Goal: Task Accomplishment & Management: Use online tool/utility

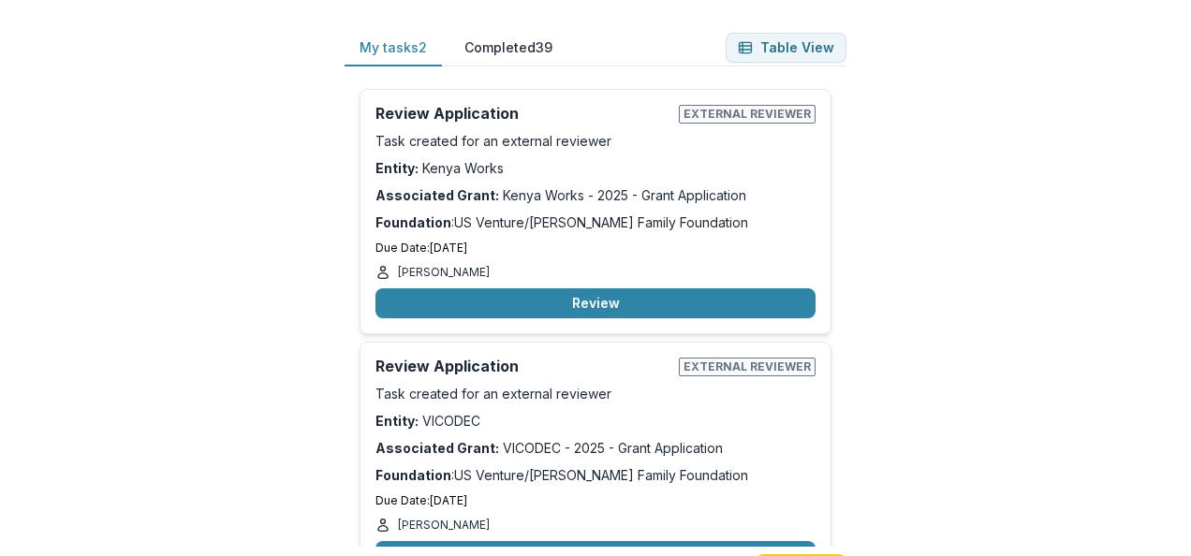
click at [506, 43] on button "Completed 39" at bounding box center [508, 48] width 118 height 37
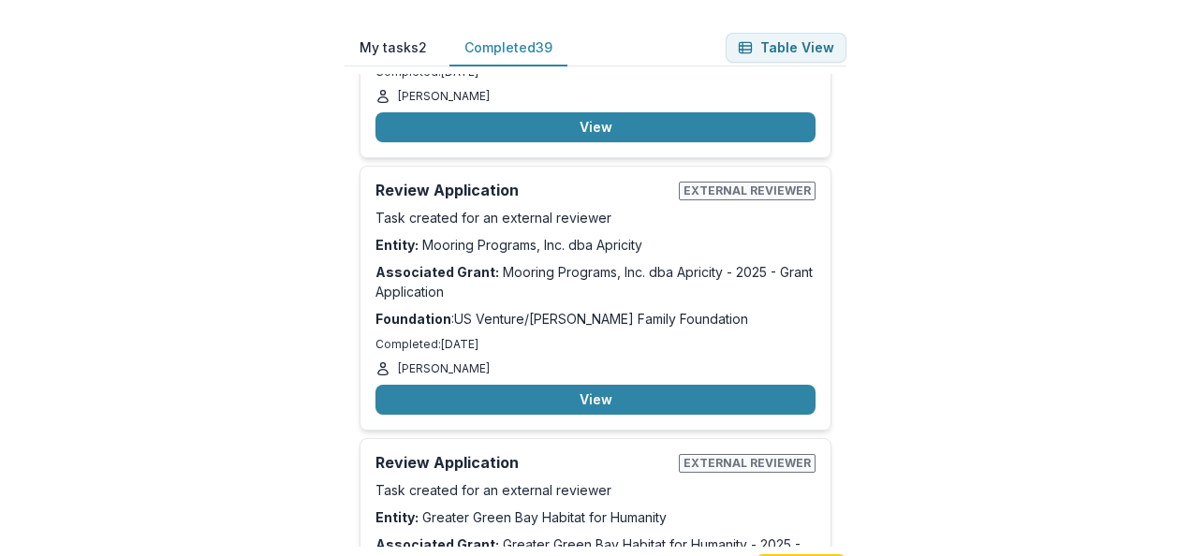
scroll to position [10907, 0]
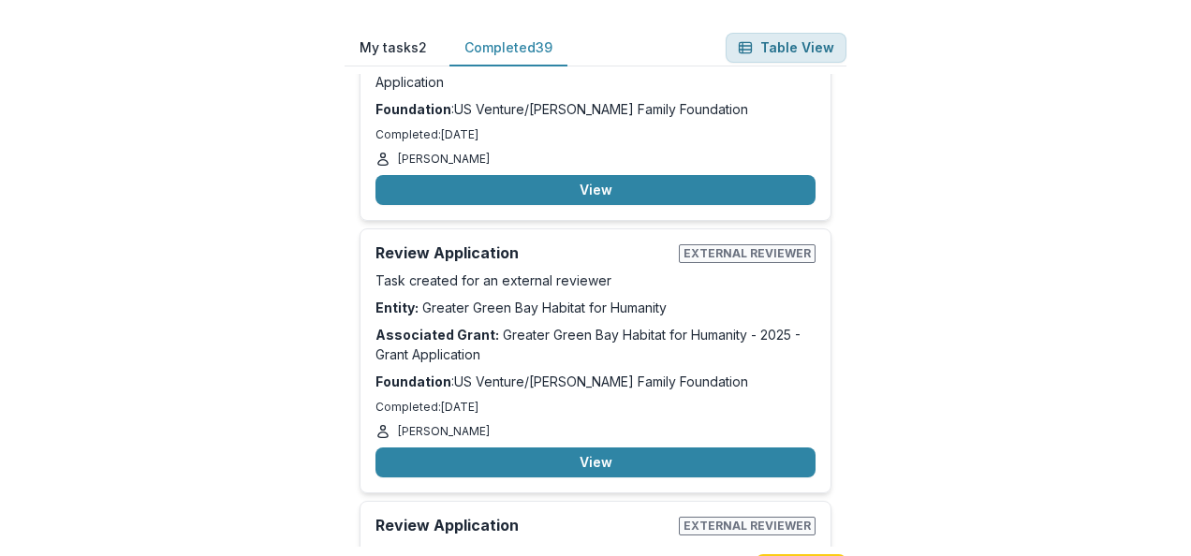
click at [785, 51] on button "Table View" at bounding box center [786, 48] width 121 height 30
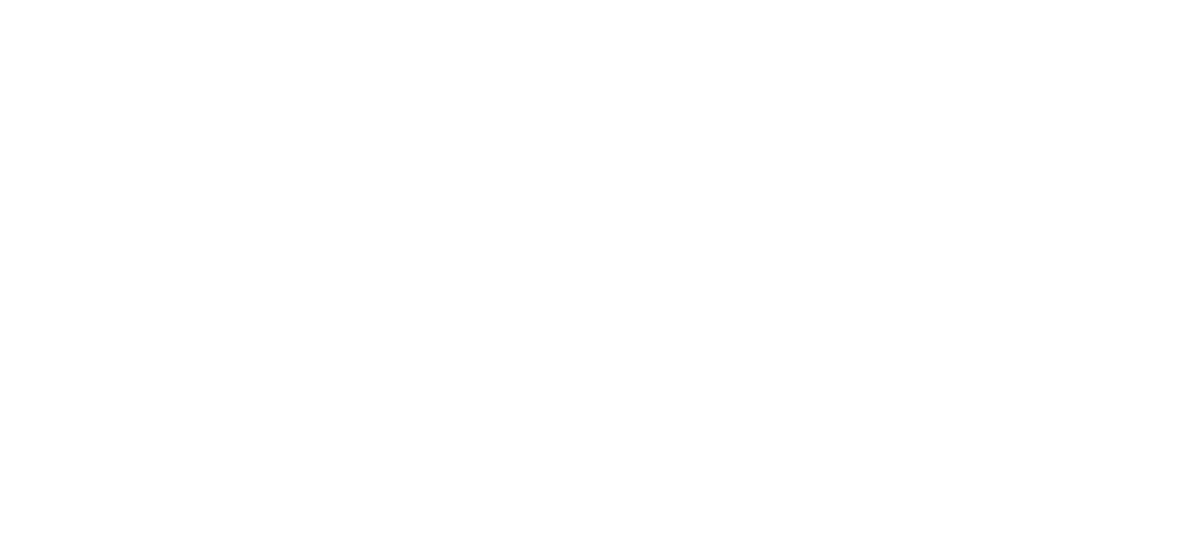
click at [143, 555] on button "Back" at bounding box center [114, 567] width 58 height 22
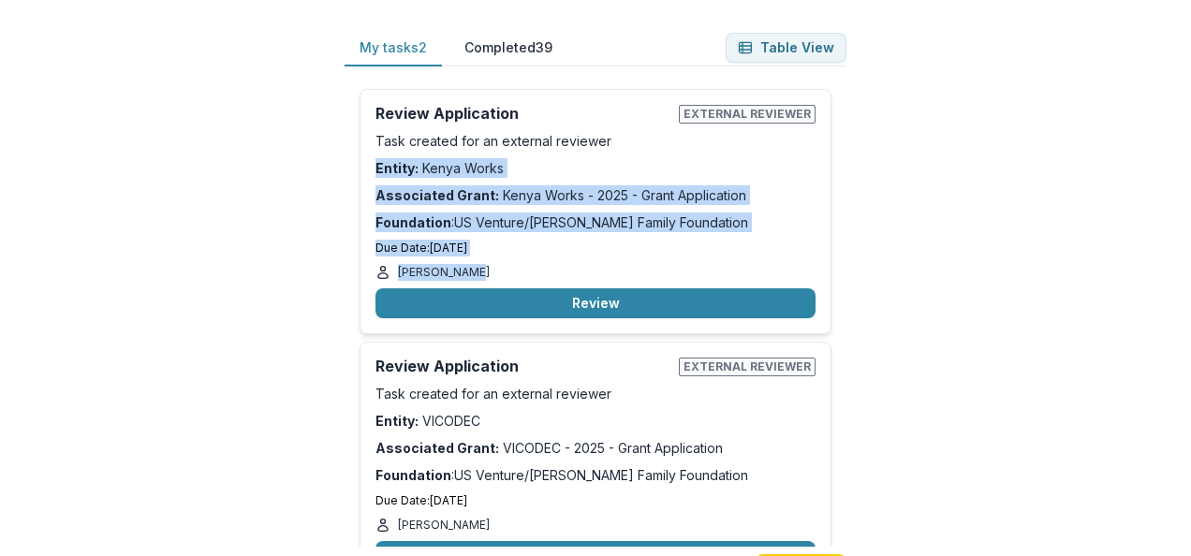
drag, startPoint x: 843, startPoint y: 135, endPoint x: 846, endPoint y: 262, distance: 127.4
click at [846, 262] on div "Review Application External reviewer Task created for an external reviewer Enti…" at bounding box center [596, 310] width 502 height 473
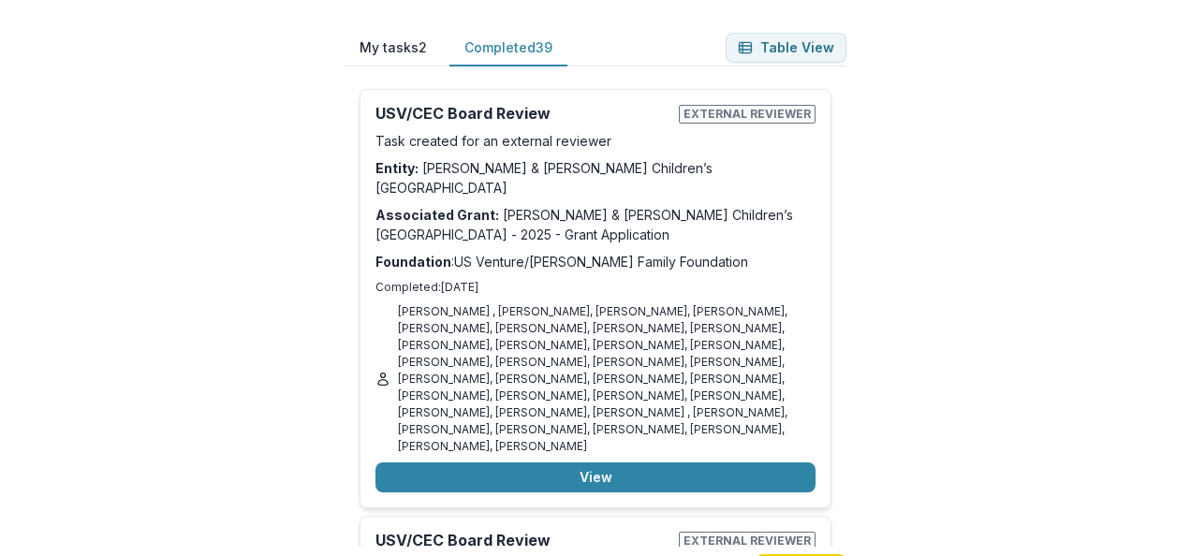
click at [512, 35] on button "Completed 39" at bounding box center [508, 48] width 118 height 37
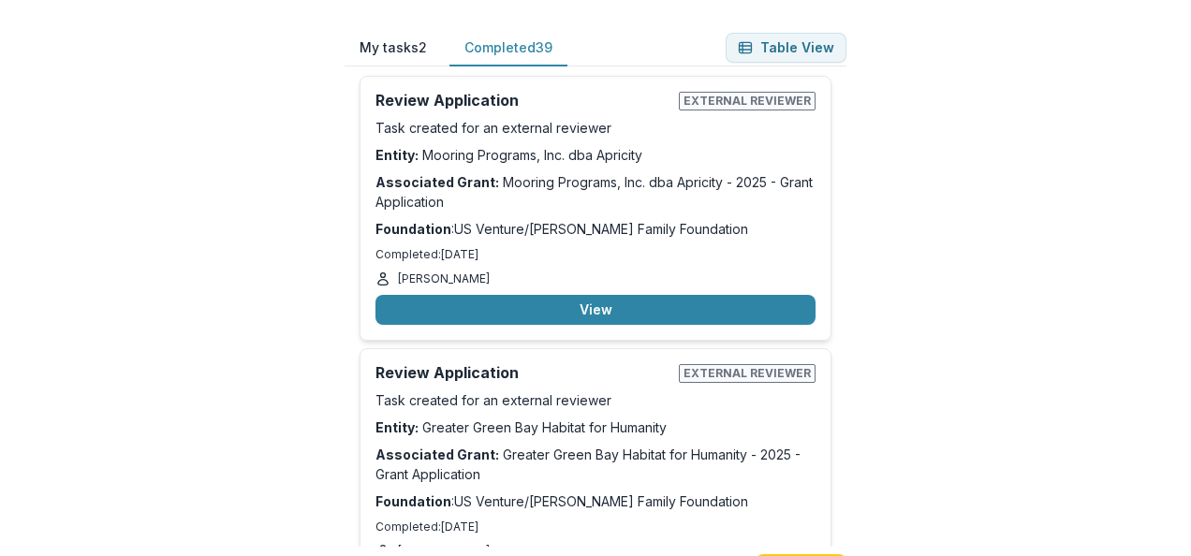
scroll to position [10907, 0]
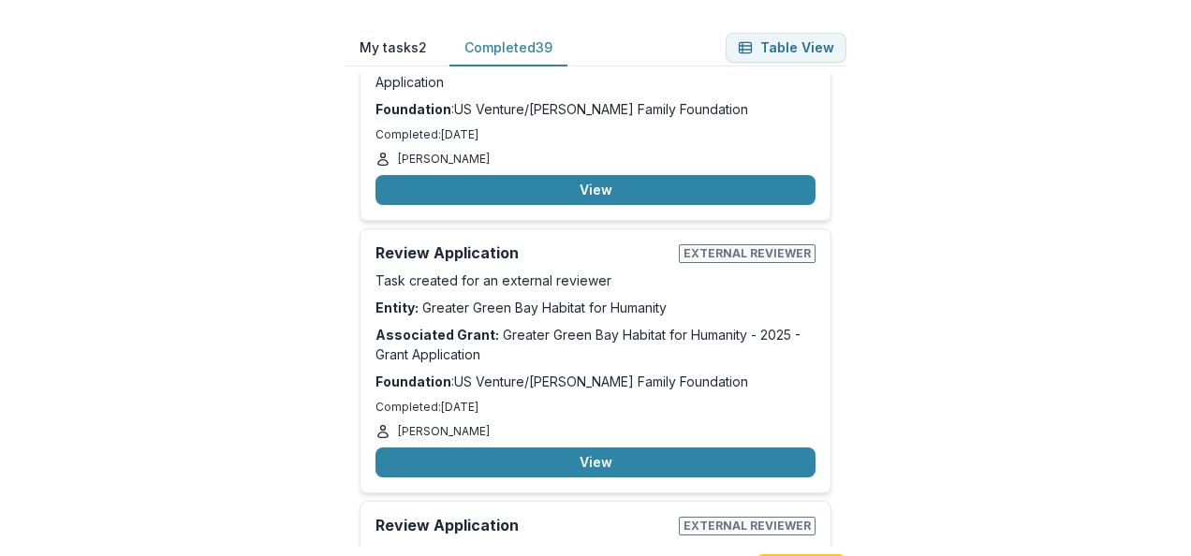
drag, startPoint x: 841, startPoint y: 535, endPoint x: 844, endPoint y: 520, distance: 16.2
click at [844, 520] on div "Review Application External reviewer Task created for an external reviewer Enti…" at bounding box center [596, 310] width 502 height 473
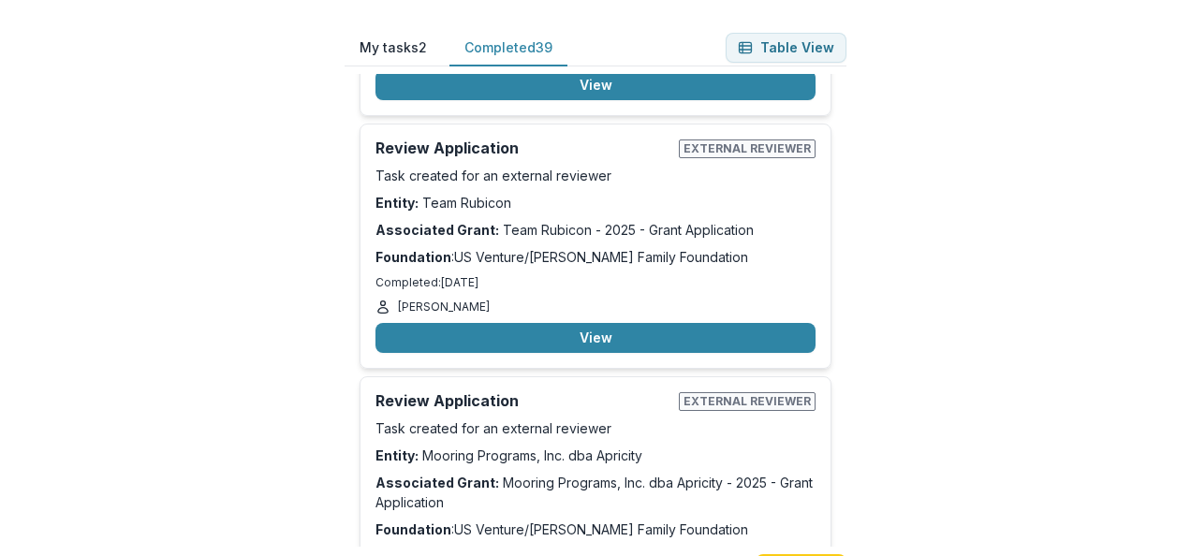
scroll to position [10516, 0]
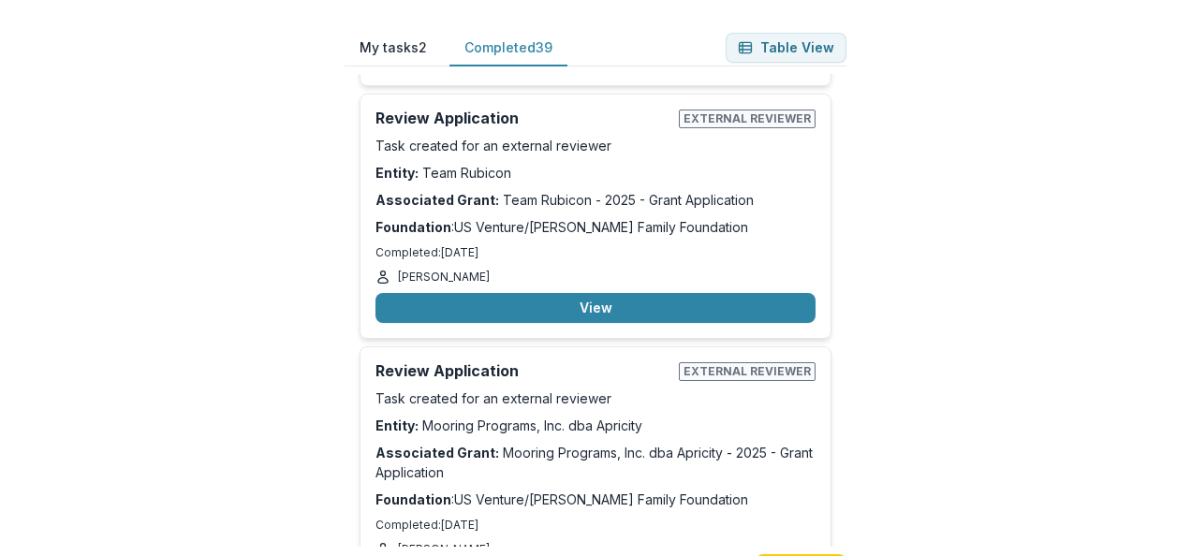
drag, startPoint x: 244, startPoint y: 13, endPoint x: 1045, endPoint y: 343, distance: 865.6
click at [1045, 343] on div "My tasks 2 Completed 39 Table View Review Application External reviewer Task cr…" at bounding box center [595, 278] width 1191 height 556
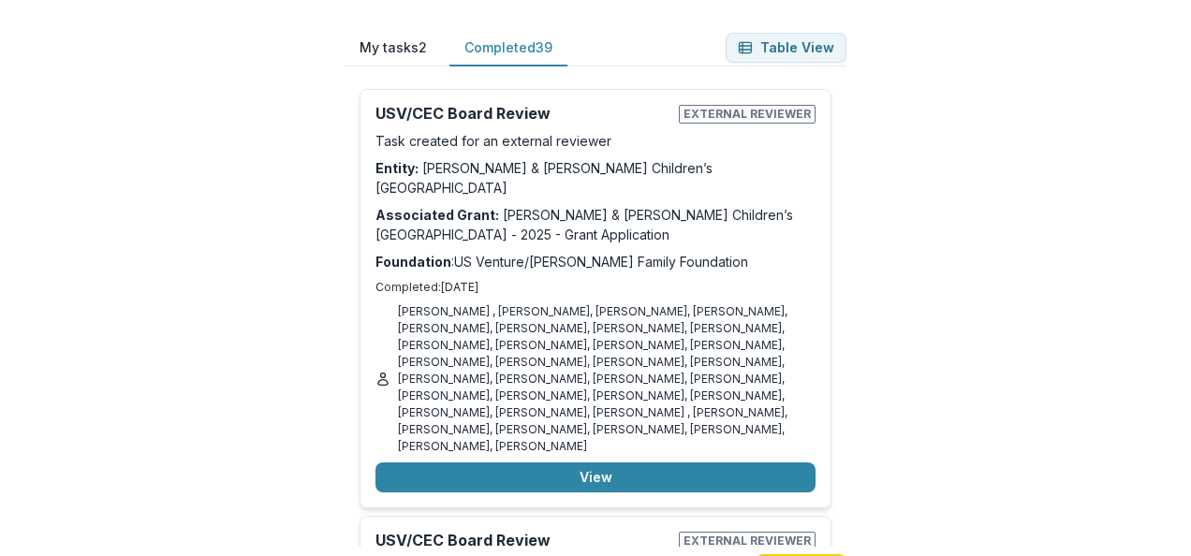
click at [58, 555] on button "Back" at bounding box center [29, 567] width 58 height 22
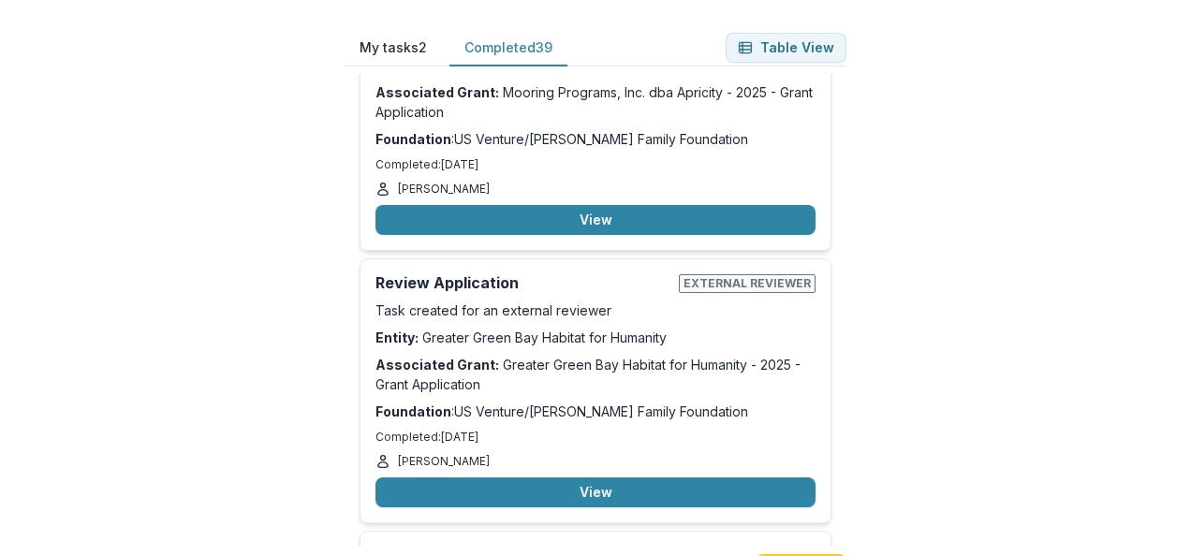
scroll to position [10907, 0]
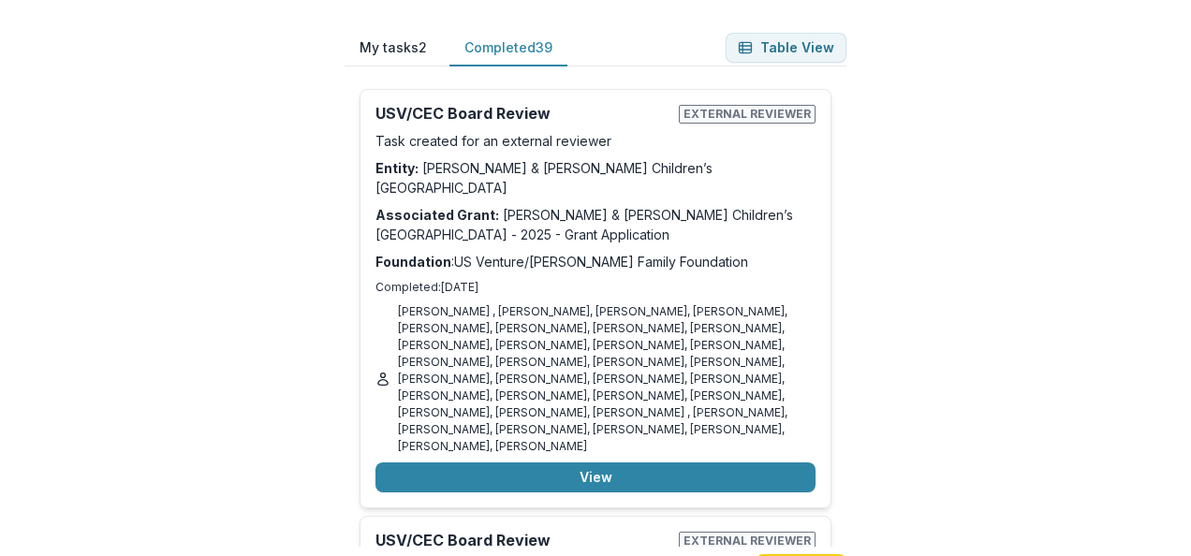
click at [58, 555] on button "Back" at bounding box center [29, 567] width 58 height 22
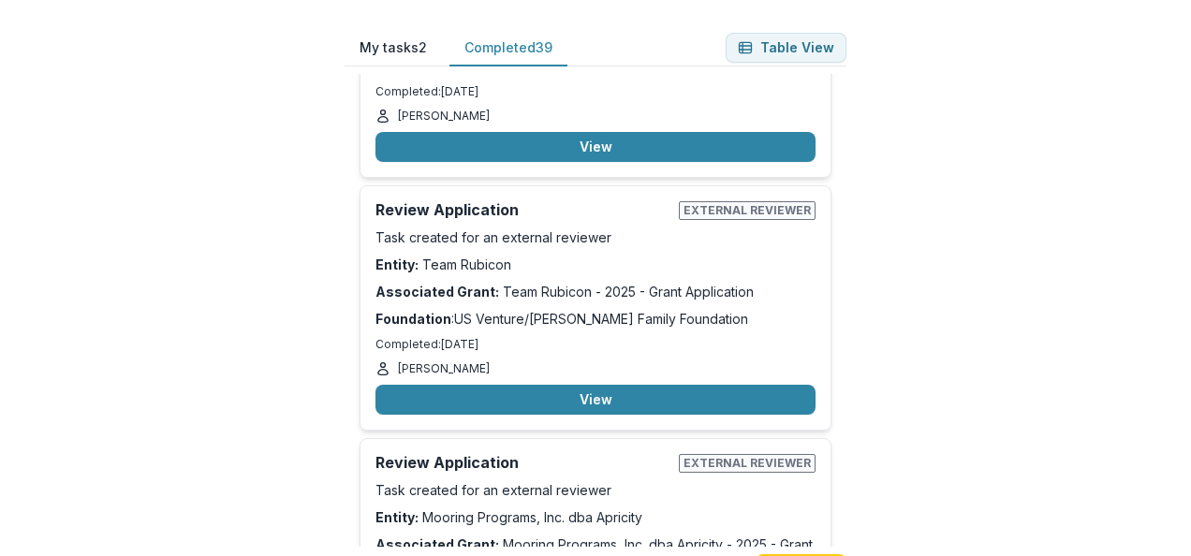
scroll to position [10532, 0]
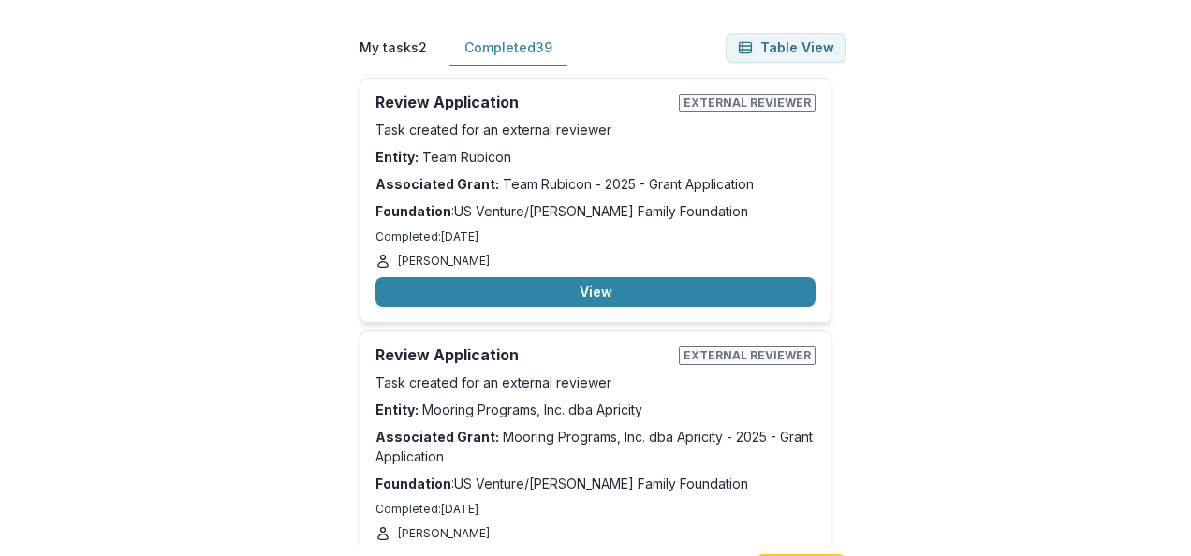
click at [534, 550] on button "View" at bounding box center [595, 565] width 440 height 30
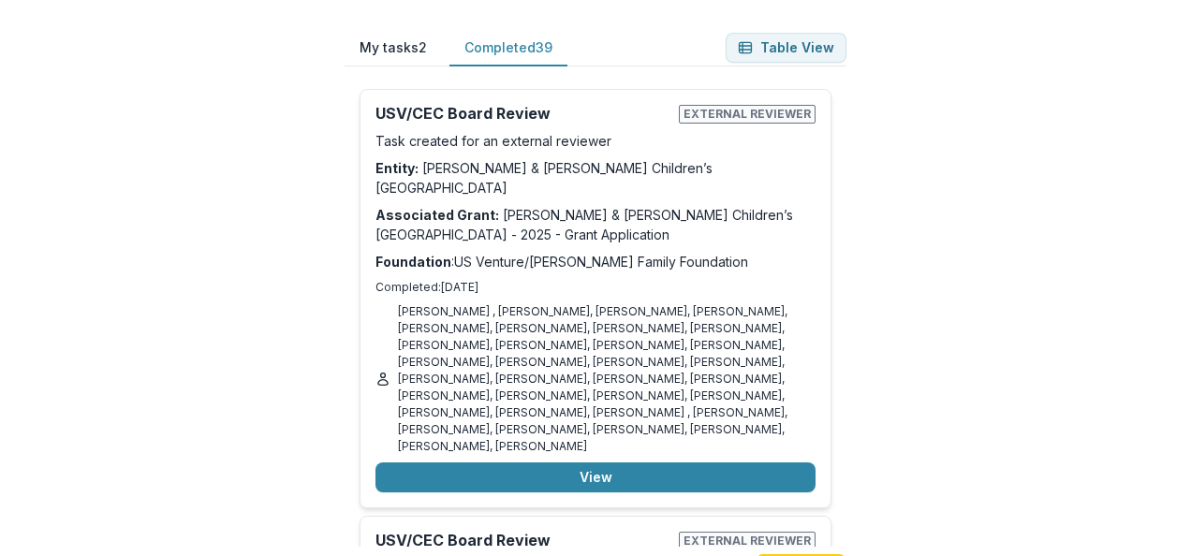
scroll to position [238, 0]
click at [15, 555] on icon "button" at bounding box center [7, 565] width 15 height 15
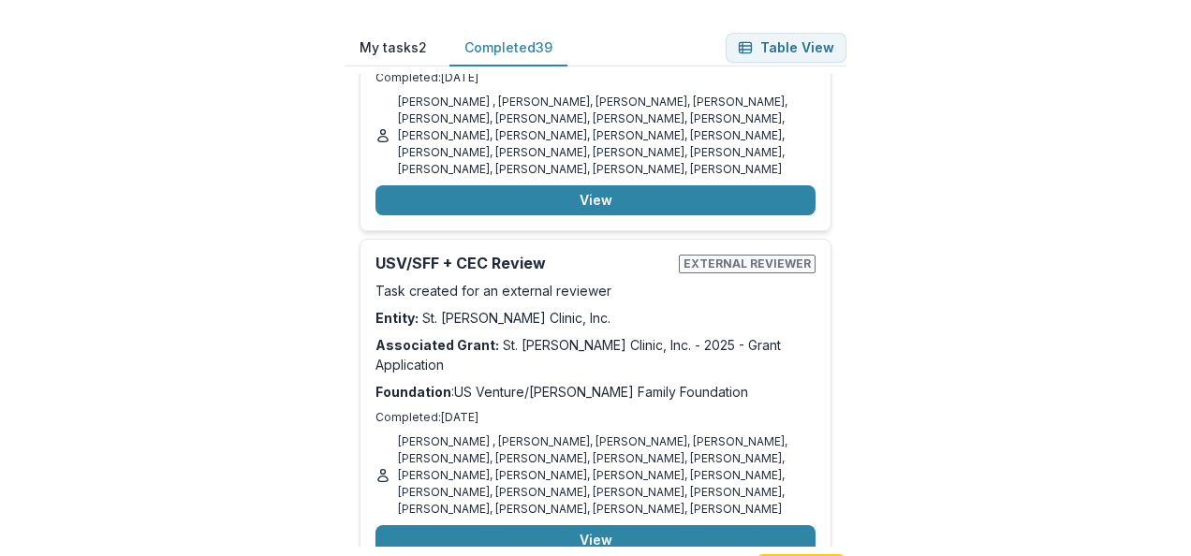
scroll to position [3557, 0]
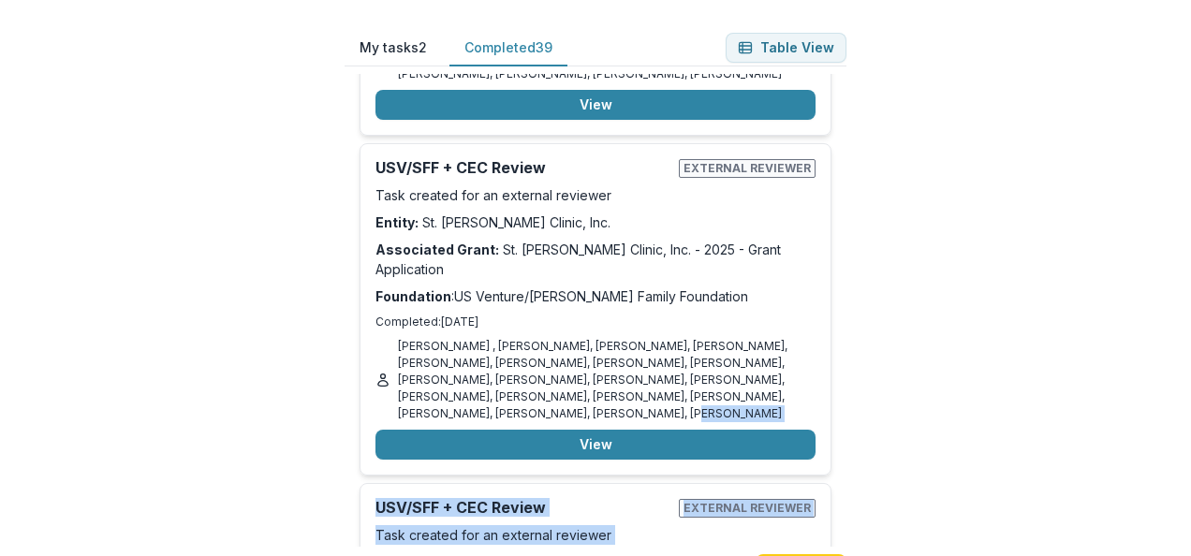
drag, startPoint x: 843, startPoint y: 232, endPoint x: 847, endPoint y: 391, distance: 159.2
click at [846, 391] on div "Review Application External reviewer Task created for an external reviewer Enti…" at bounding box center [596, 310] width 502 height 473
drag, startPoint x: 847, startPoint y: 391, endPoint x: 842, endPoint y: 228, distance: 163.0
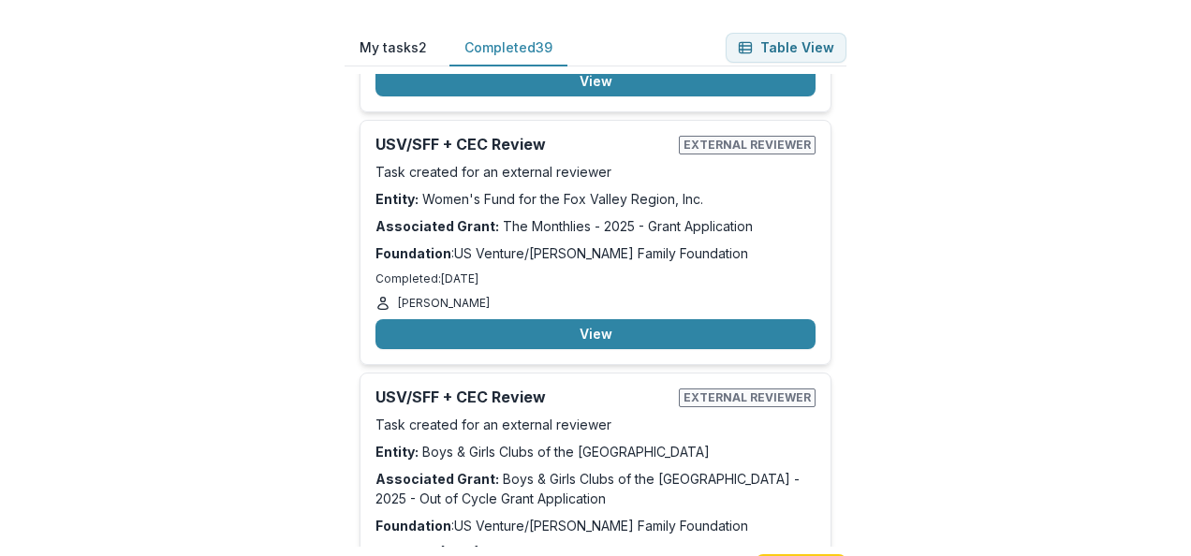
scroll to position [10907, 0]
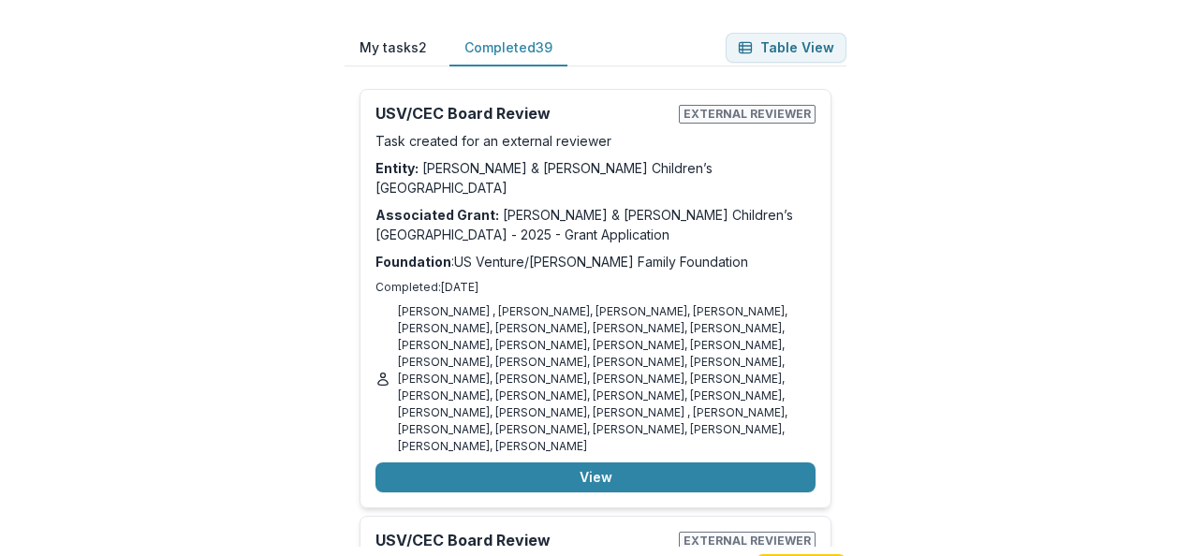
scroll to position [238, 0]
click at [58, 555] on button "Back" at bounding box center [29, 567] width 58 height 22
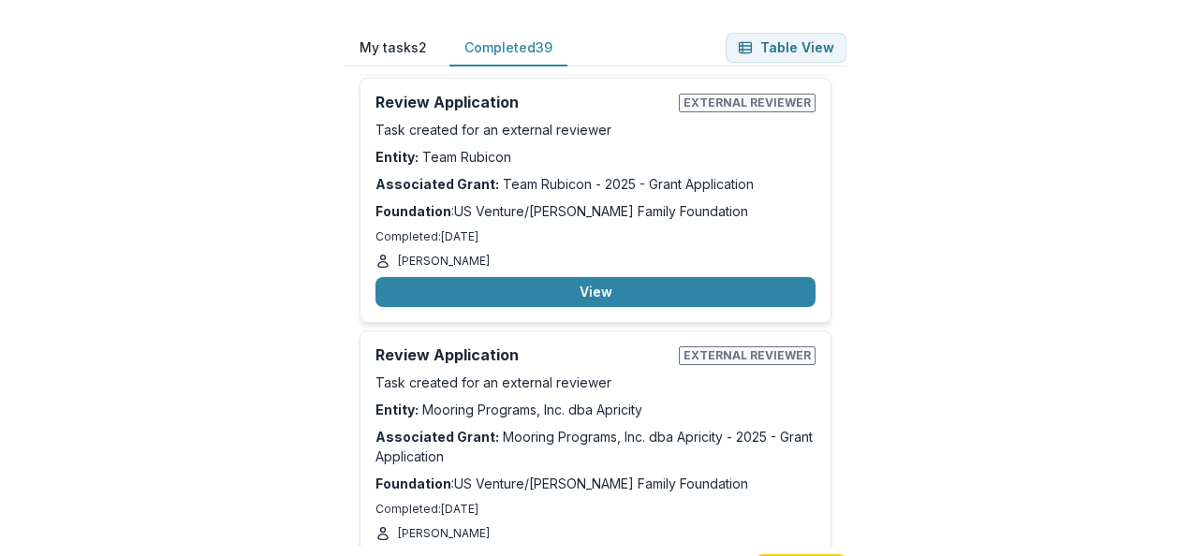
scroll to position [10438, 0]
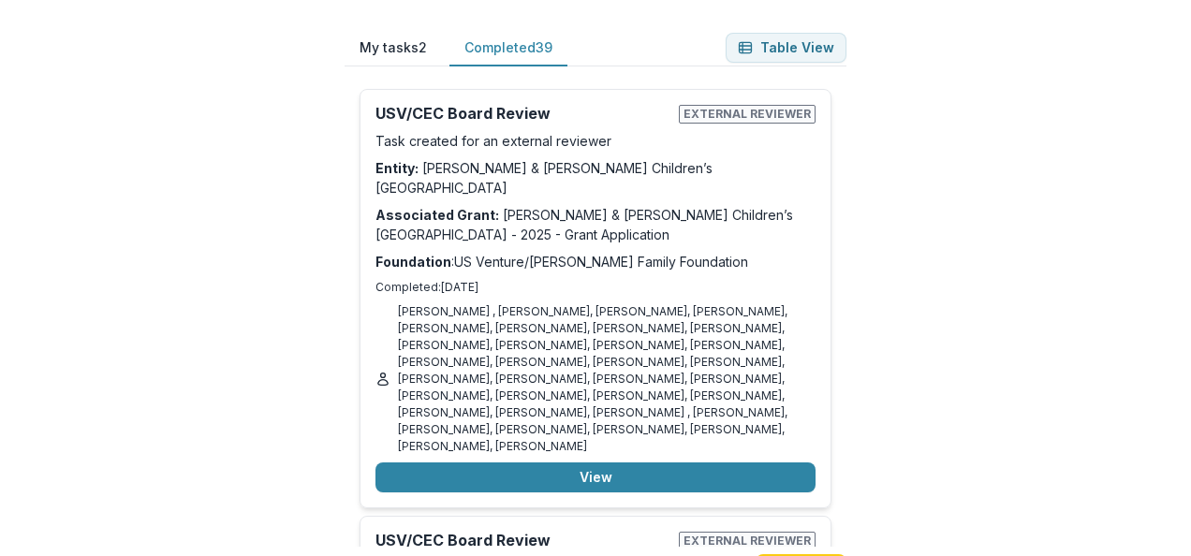
scroll to position [4962, 0]
click at [55, 555] on button "Back" at bounding box center [29, 567] width 58 height 22
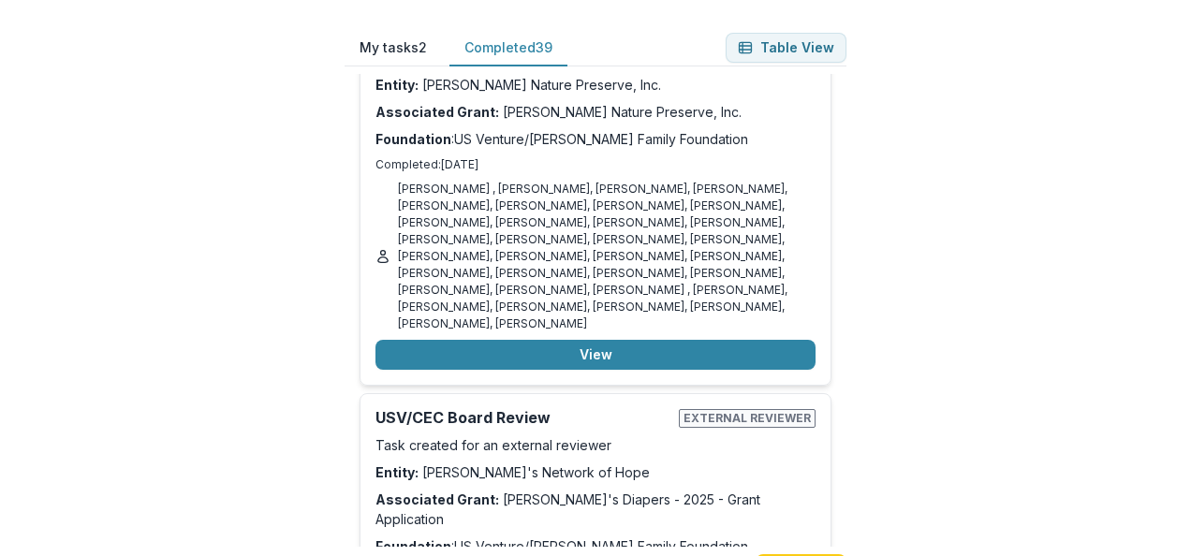
scroll to position [562, 0]
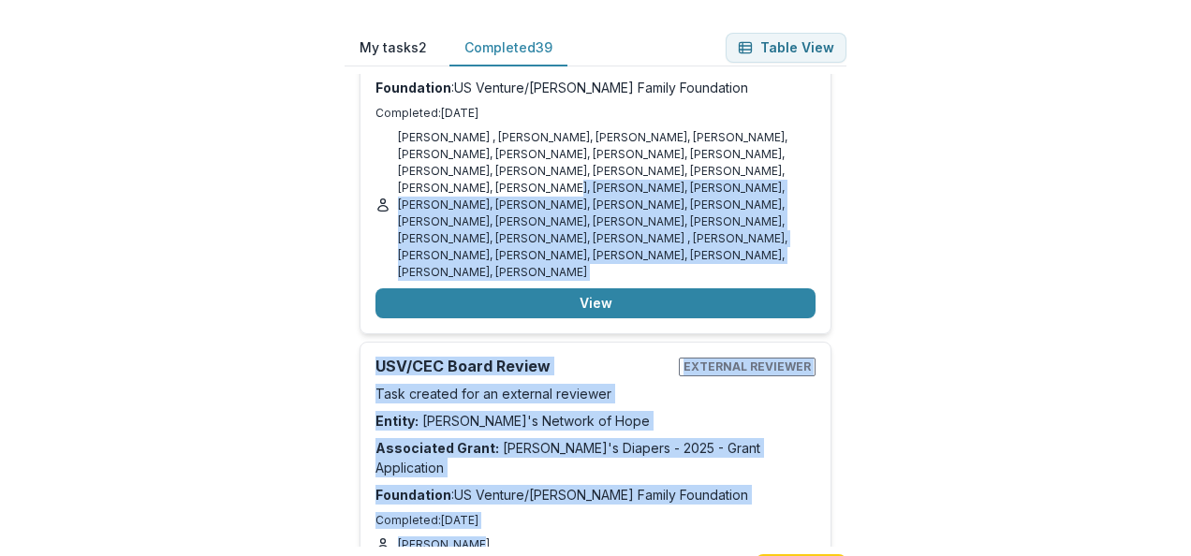
drag, startPoint x: 843, startPoint y: 109, endPoint x: 916, endPoint y: 423, distance: 322.9
click at [917, 423] on div "My tasks 2 Completed 39 Table View Review Application External reviewer Task cr…" at bounding box center [595, 278] width 1191 height 556
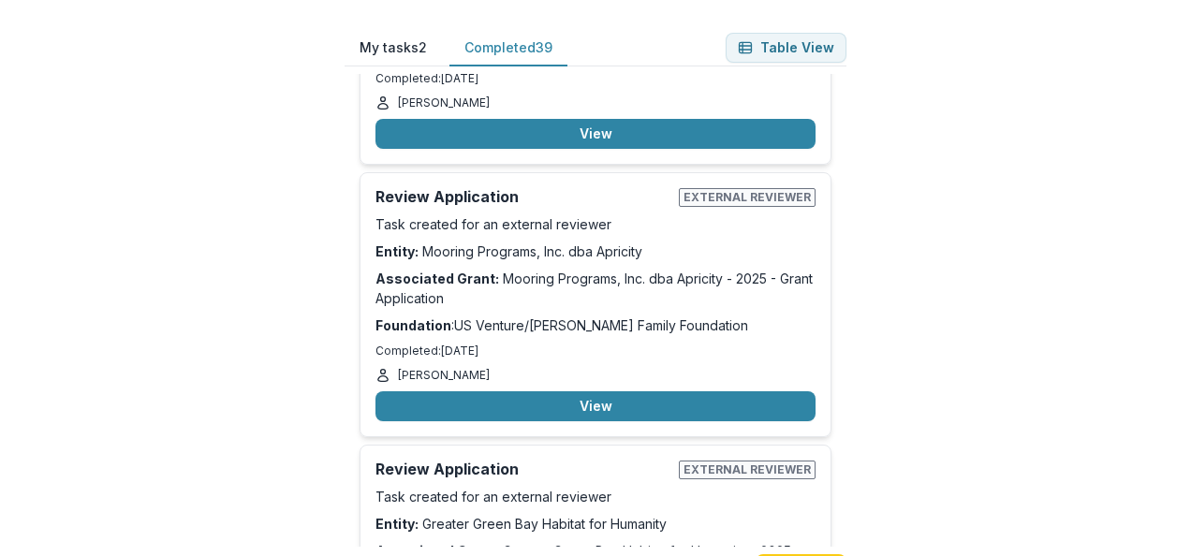
scroll to position [10719, 0]
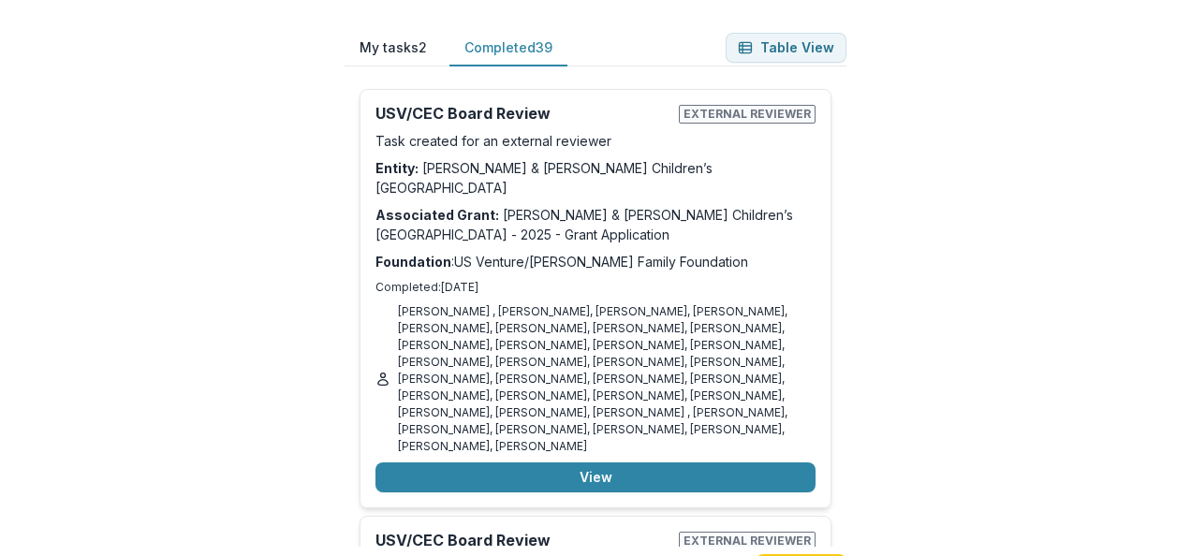
scroll to position [1198, 0]
drag, startPoint x: 1034, startPoint y: 66, endPoint x: 979, endPoint y: 197, distance: 142.2
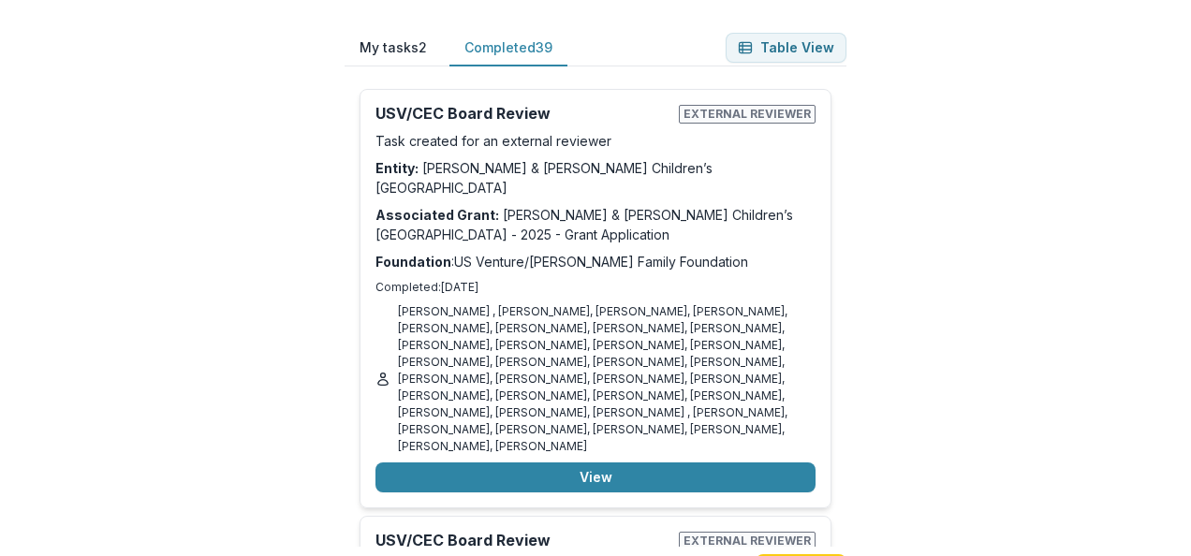
scroll to position [5973, 0]
click at [58, 555] on button "Back" at bounding box center [29, 567] width 58 height 22
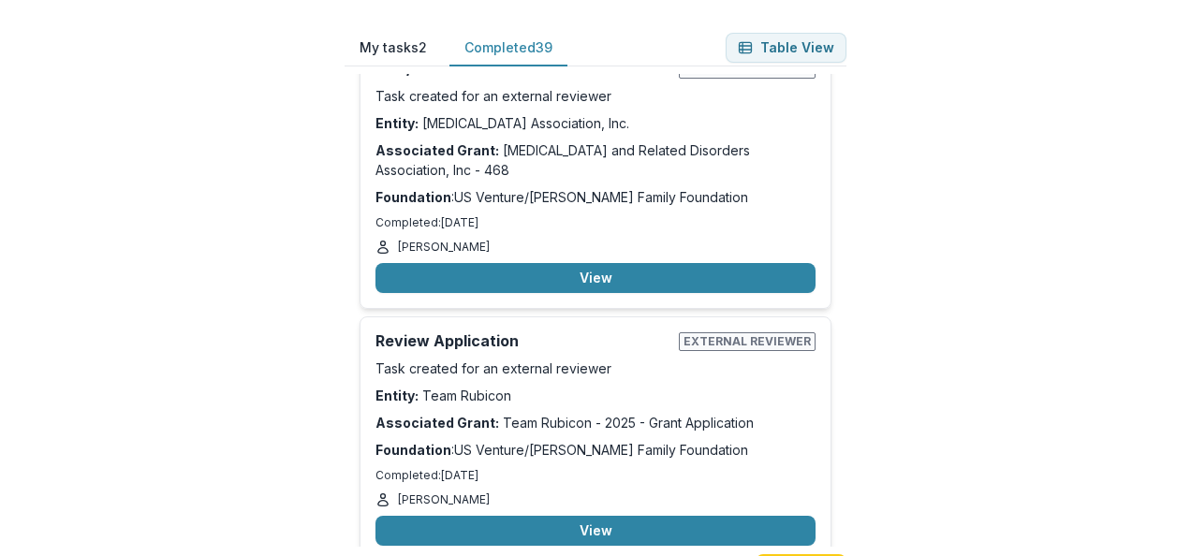
scroll to position [10251, 0]
